Goal: Information Seeking & Learning: Understand process/instructions

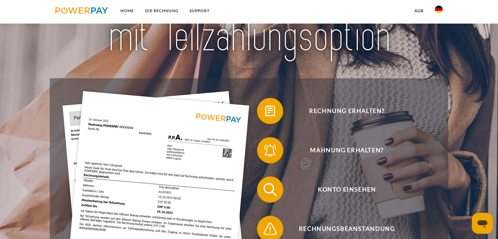
scroll to position [134, 0]
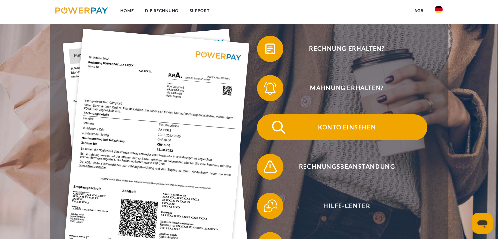
click at [363, 130] on span "Konto einsehen" at bounding box center [347, 127] width 161 height 26
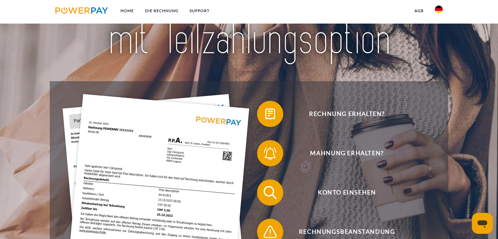
scroll to position [68, 0]
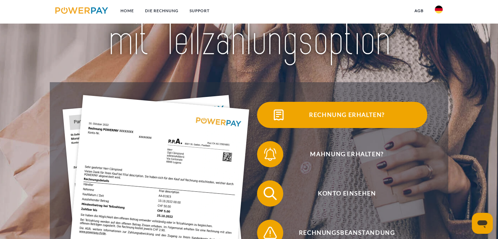
click at [323, 112] on span "Rechnung erhalten?" at bounding box center [347, 115] width 161 height 26
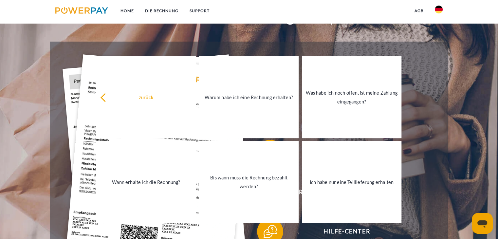
scroll to position [109, 0]
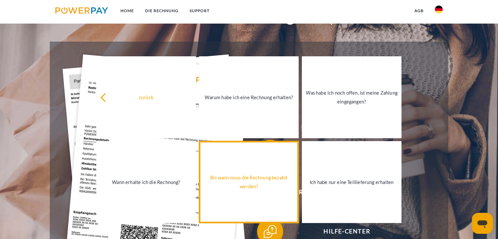
click at [267, 185] on div "Bis wann muss die Rechnung bezahlt werden?" at bounding box center [249, 182] width 92 height 18
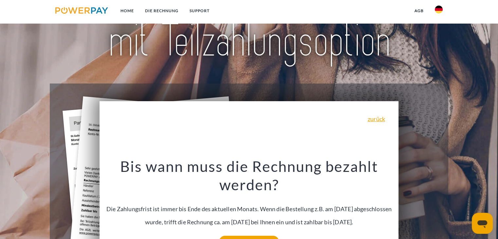
scroll to position [67, 0]
click at [377, 124] on div "zurück Warum habe ich eine Rechnung erhalten? POWERPAY ist der Rechnungsherstel…" at bounding box center [249, 191] width 299 height 180
click at [164, 12] on link "DIE RECHNUNG" at bounding box center [162, 11] width 45 height 12
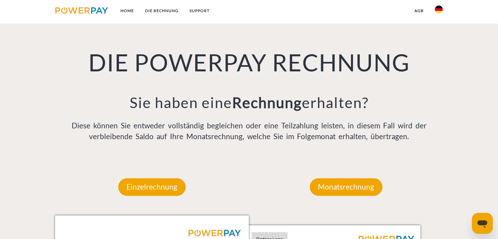
scroll to position [538, 0]
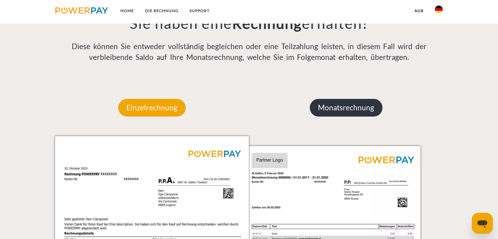
click at [344, 115] on p "Monatsrechnung" at bounding box center [346, 108] width 73 height 18
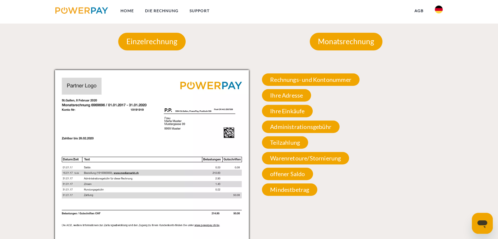
scroll to position [611, 0]
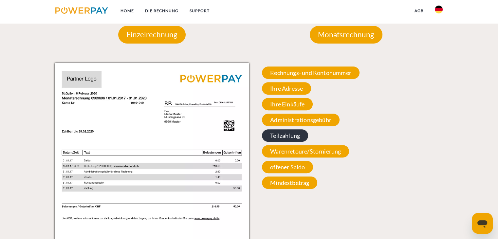
click at [287, 131] on span "Teilzahlung" at bounding box center [285, 135] width 46 height 12
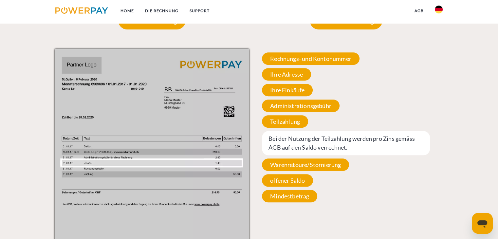
scroll to position [615, 0]
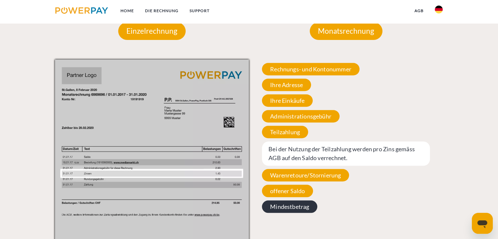
click at [284, 208] on span "Mindestbetrag" at bounding box center [289, 207] width 55 height 12
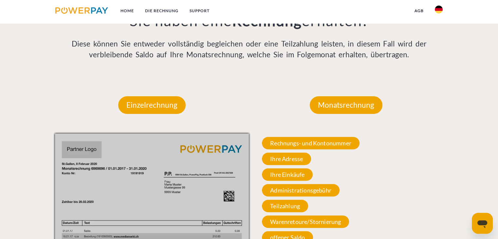
scroll to position [540, 0]
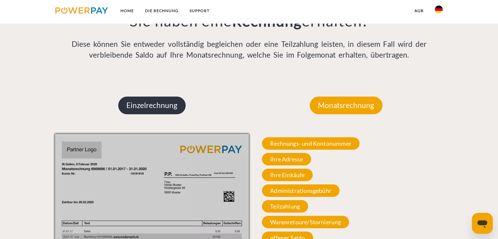
click at [141, 107] on p "Einzelrechnung" at bounding box center [152, 106] width 68 height 18
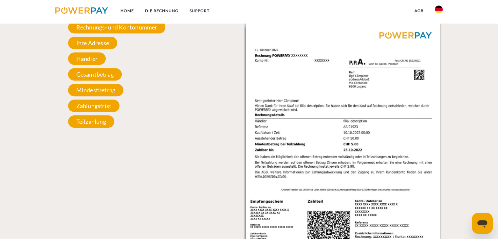
scroll to position [642, 0]
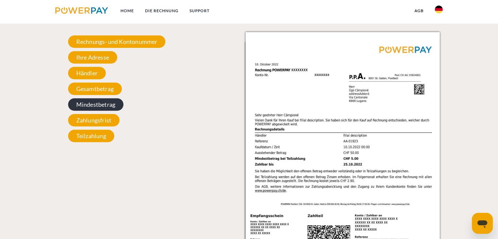
click at [97, 105] on span "Mindestbetrag" at bounding box center [95, 104] width 55 height 12
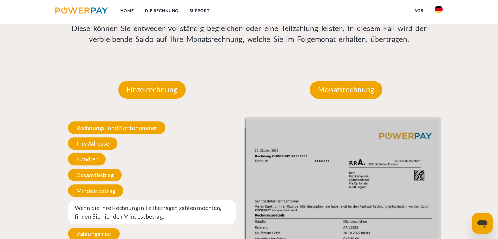
scroll to position [509, 0]
